Goal: Find specific page/section: Find specific page/section

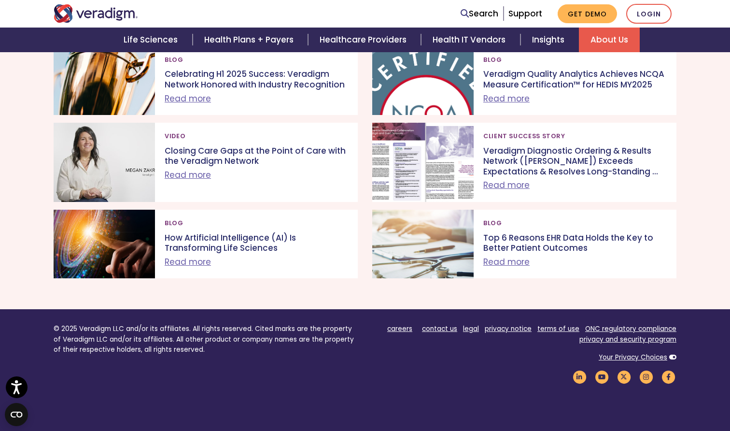
scroll to position [984, 0]
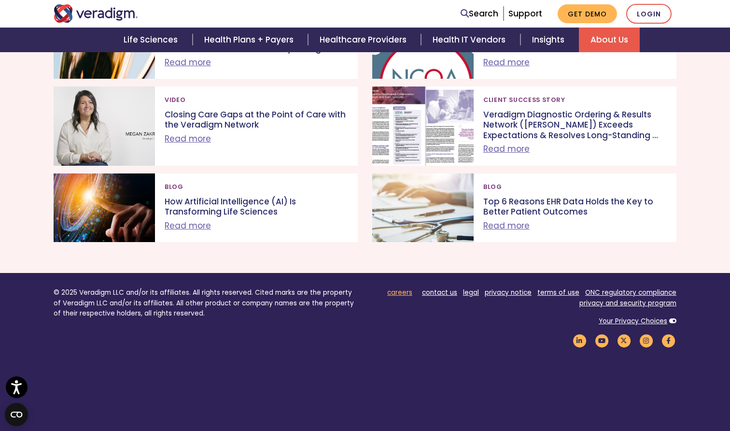
click at [403, 288] on link "careers" at bounding box center [399, 292] width 25 height 9
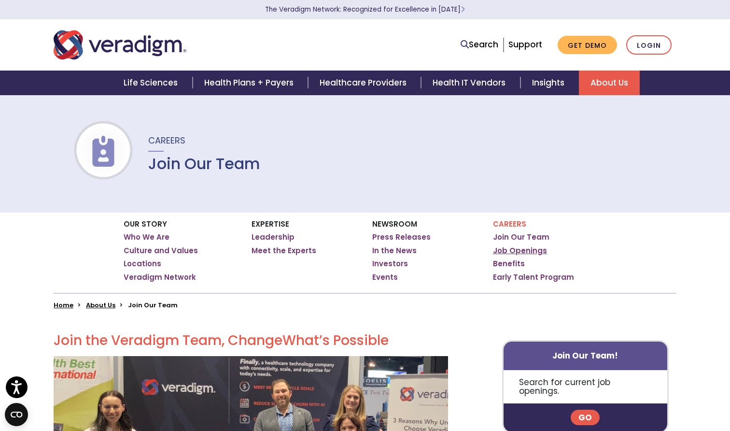
click at [507, 249] on link "Job Openings" at bounding box center [520, 251] width 54 height 10
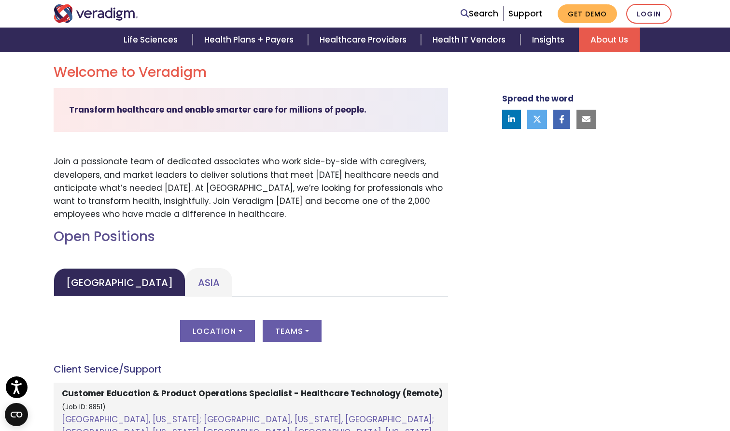
scroll to position [271, 0]
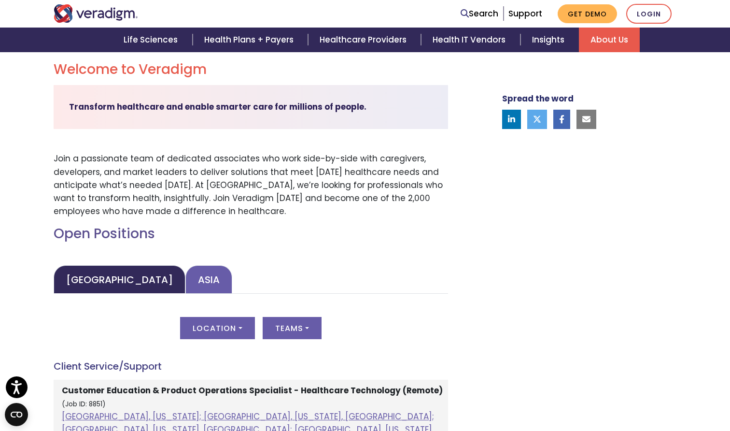
click at [185, 273] on link "Asia" at bounding box center [208, 279] width 47 height 28
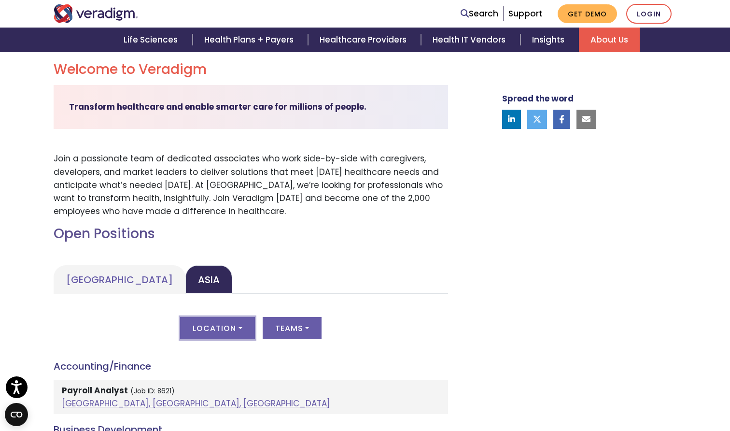
click at [229, 321] on button "Location" at bounding box center [217, 328] width 74 height 22
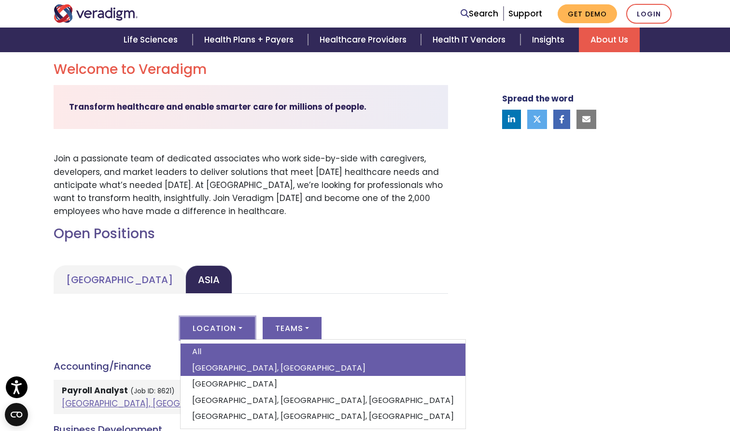
click at [220, 371] on link "[GEOGRAPHIC_DATA], [GEOGRAPHIC_DATA]" at bounding box center [323, 368] width 285 height 16
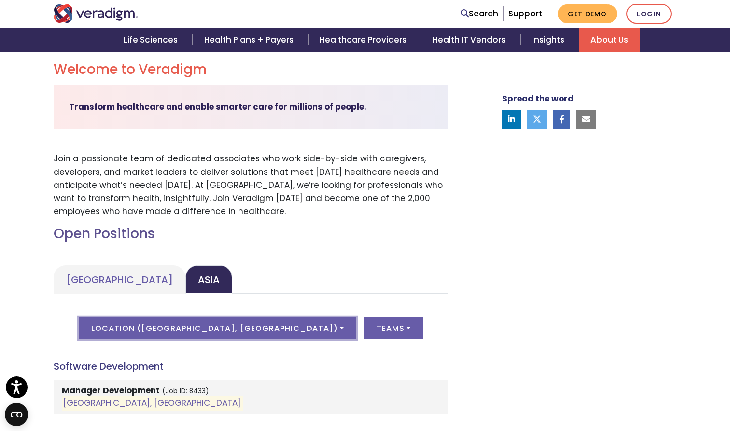
click at [213, 328] on button "Location ( [GEOGRAPHIC_DATA], [GEOGRAPHIC_DATA] )" at bounding box center [218, 328] width 278 height 22
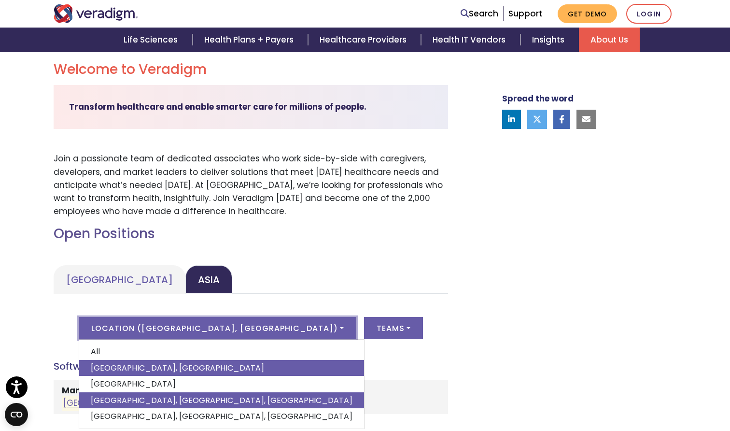
click at [212, 394] on link "Pune, Maharashtra, India" at bounding box center [221, 400] width 285 height 16
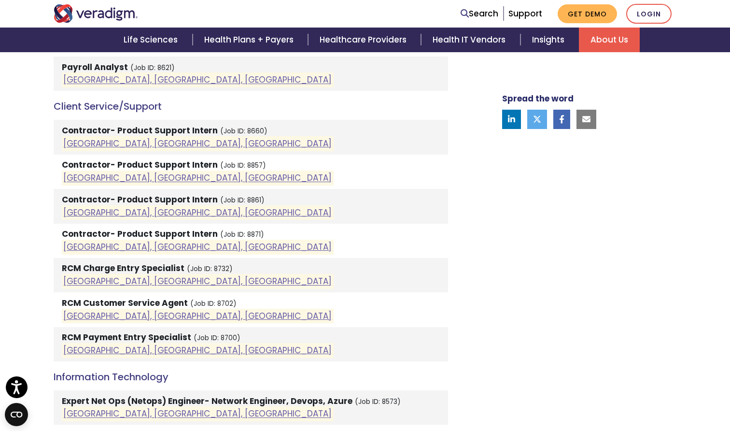
scroll to position [602, 0]
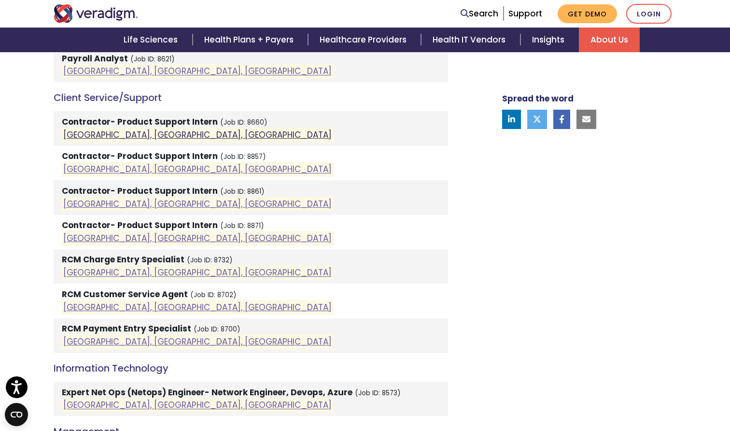
click at [142, 134] on link "Pune, Maharashtra, India" at bounding box center [197, 135] width 268 height 12
